Goal: Task Accomplishment & Management: Use online tool/utility

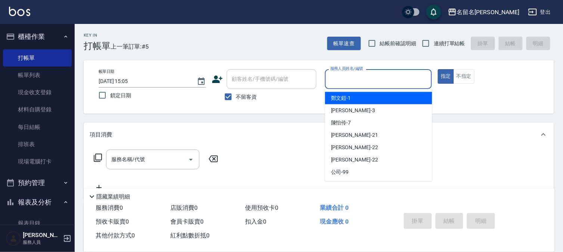
click at [345, 84] on input "服務人員姓名/編號" at bounding box center [378, 78] width 100 height 13
click at [347, 96] on span "[PERSON_NAME]-1" at bounding box center [341, 98] width 20 height 8
type input "鄭文鎧-1"
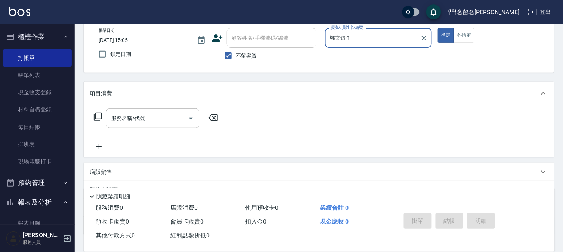
scroll to position [41, 0]
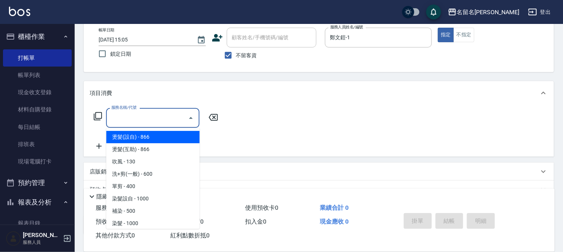
click at [111, 119] on input "服務名稱/代號" at bounding box center [146, 117] width 75 height 13
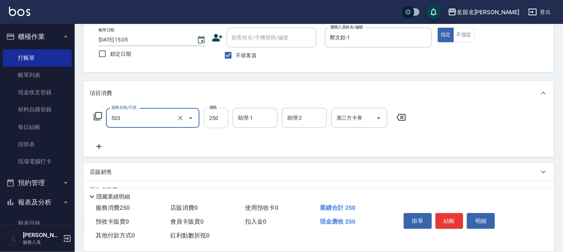
type input "指定洗髮(503)"
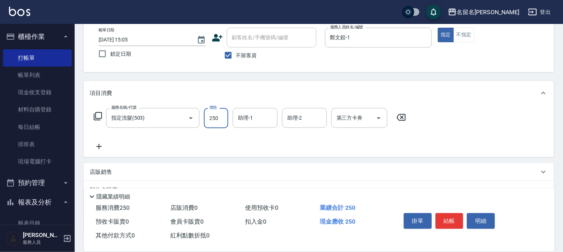
click at [209, 122] on input "250" at bounding box center [216, 118] width 24 height 20
type input "220"
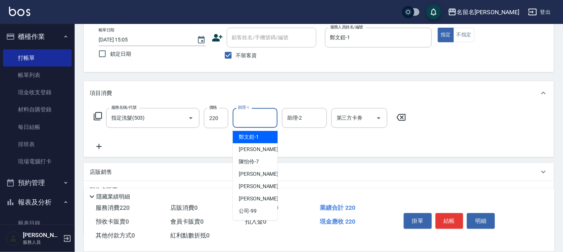
click at [243, 124] on input "助理-1" at bounding box center [255, 117] width 38 height 13
click at [261, 141] on div "[PERSON_NAME]-1" at bounding box center [255, 137] width 45 height 12
type input "鄭文鎧-1"
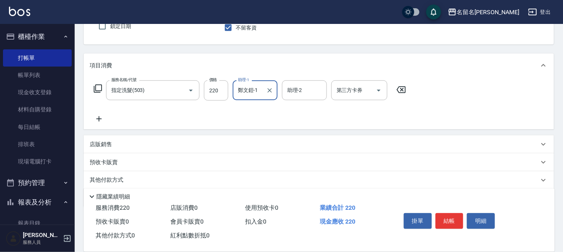
scroll to position [83, 0]
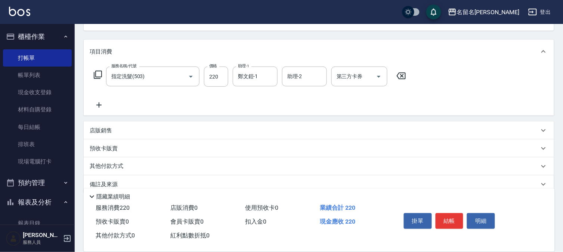
click at [97, 105] on icon at bounding box center [99, 104] width 19 height 9
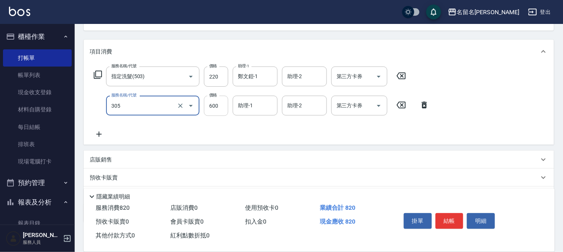
type input "洗+剪(一般)(305)"
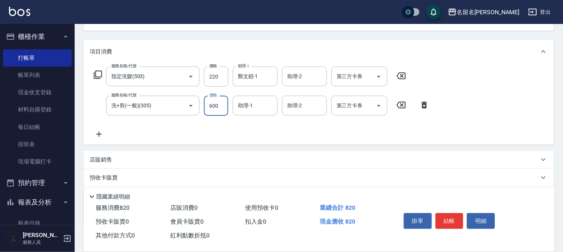
click at [219, 103] on input "600" at bounding box center [216, 106] width 24 height 20
click at [252, 113] on div "助理-1" at bounding box center [255, 106] width 45 height 20
type input "500"
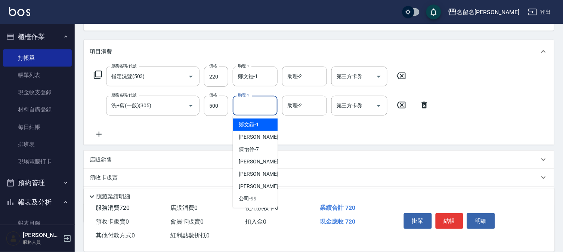
click at [255, 124] on span "[PERSON_NAME]-1" at bounding box center [249, 125] width 20 height 8
type input "鄭文鎧-1"
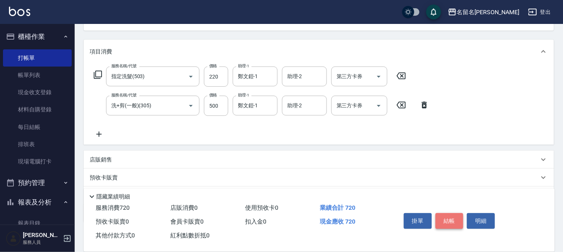
click at [442, 215] on button "結帳" at bounding box center [449, 221] width 28 height 16
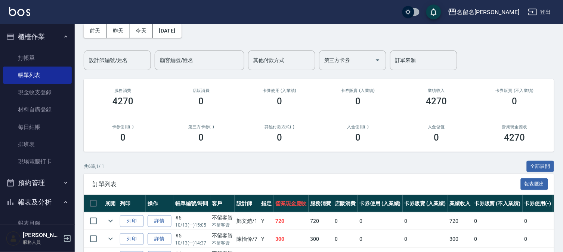
scroll to position [83, 0]
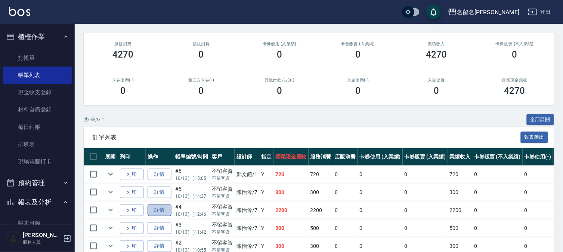
click at [162, 210] on link "詳情" at bounding box center [159, 210] width 24 height 12
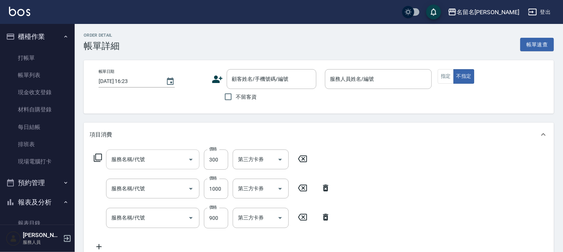
type input "[DATE] 12:46"
checkbox input "true"
type input "陳怡伶-7"
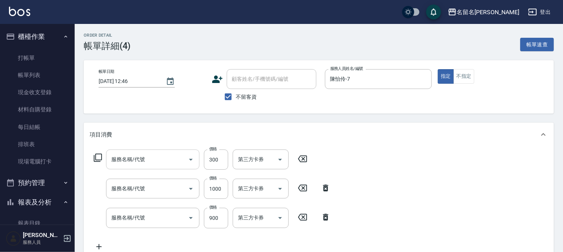
type input "自備護髮(600)"
type input "洗+剪(一般)(305)"
type input "補燙 50元x 捲(803)"
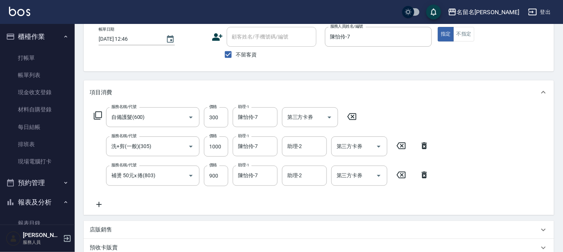
scroll to position [124, 0]
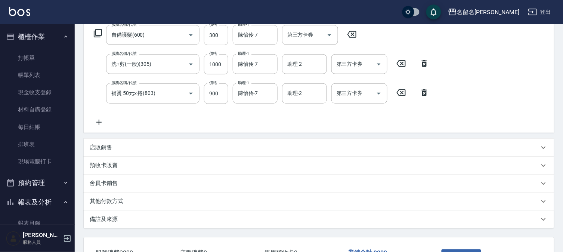
click at [102, 149] on p "店販銷售" at bounding box center [101, 147] width 22 height 8
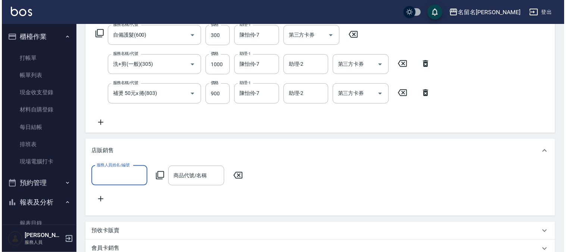
scroll to position [0, 0]
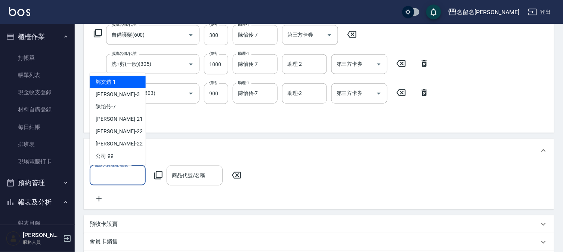
click at [104, 172] on input "服務人員姓名/編號" at bounding box center [117, 175] width 49 height 13
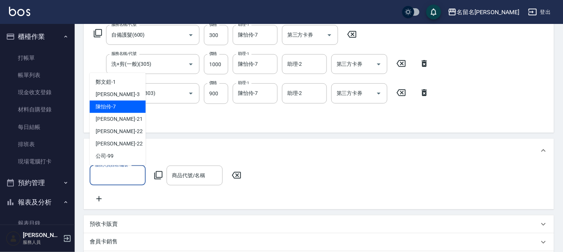
click at [121, 105] on div "[PERSON_NAME]-7" at bounding box center [118, 106] width 56 height 12
type input "陳怡伶-7"
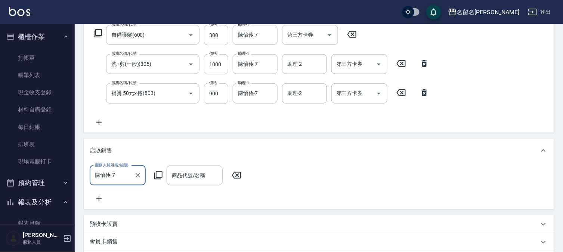
click at [158, 172] on icon at bounding box center [158, 175] width 9 height 9
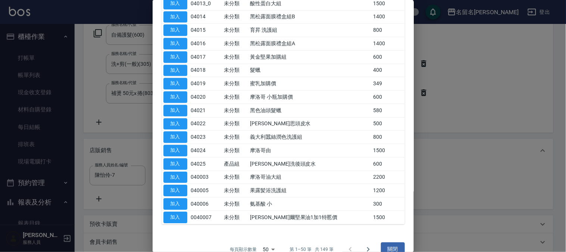
scroll to position [488, 0]
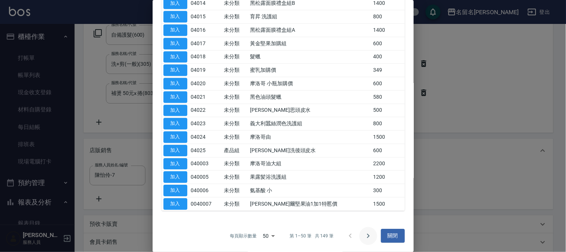
click at [364, 235] on icon "Go to next page" at bounding box center [368, 235] width 9 height 9
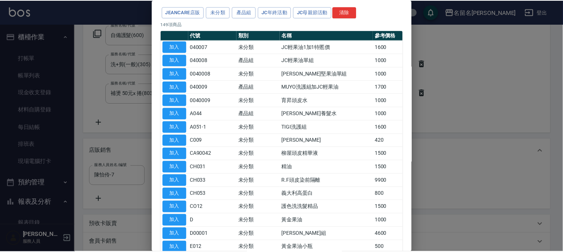
scroll to position [0, 0]
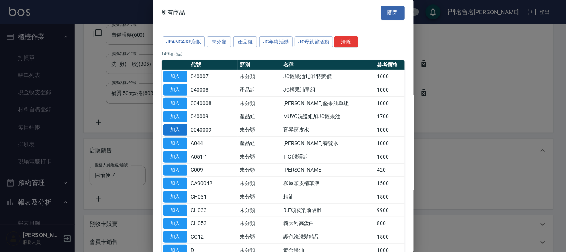
click at [181, 130] on button "加入" at bounding box center [176, 130] width 24 height 12
type input "育昇頭皮水"
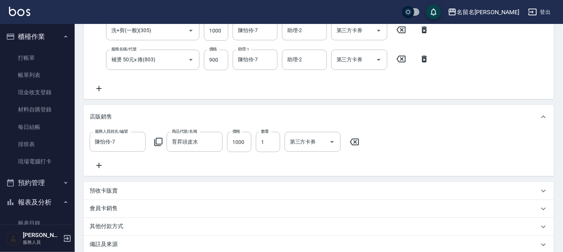
scroll to position [245, 0]
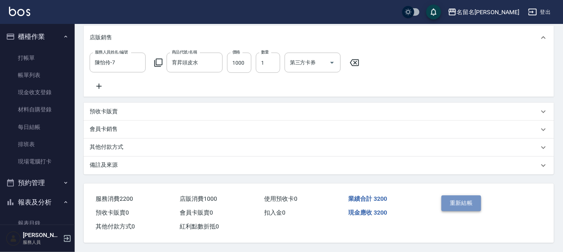
click at [454, 197] on button "重新結帳" at bounding box center [461, 203] width 40 height 16
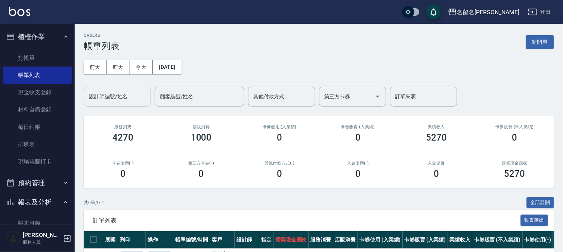
click at [120, 96] on input "設計師編號/姓名" at bounding box center [117, 96] width 60 height 13
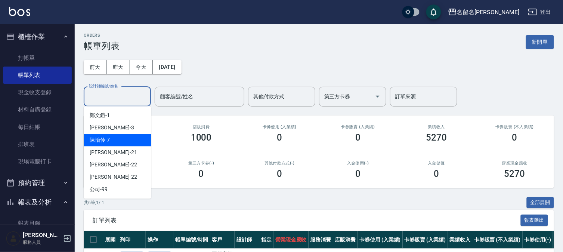
click at [124, 136] on div "[PERSON_NAME]-7" at bounding box center [117, 140] width 67 height 12
type input "陳怡伶-7"
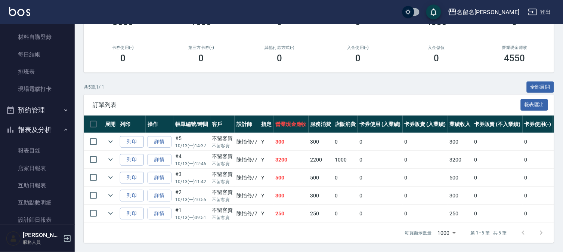
scroll to position [143, 0]
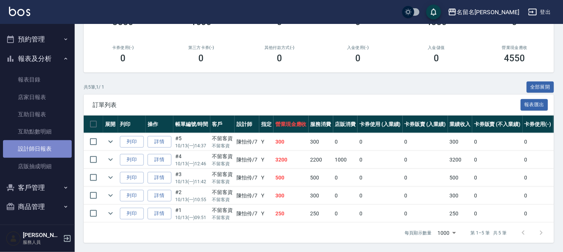
click at [50, 146] on link "設計師日報表" at bounding box center [37, 148] width 69 height 17
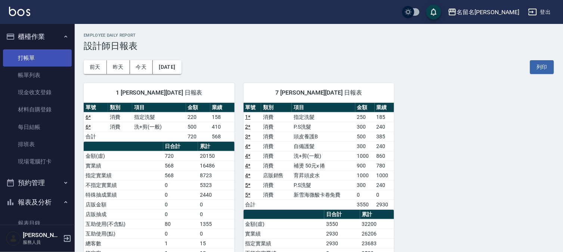
click at [46, 61] on link "打帳單" at bounding box center [37, 57] width 69 height 17
